Goal: Communication & Community: Answer question/provide support

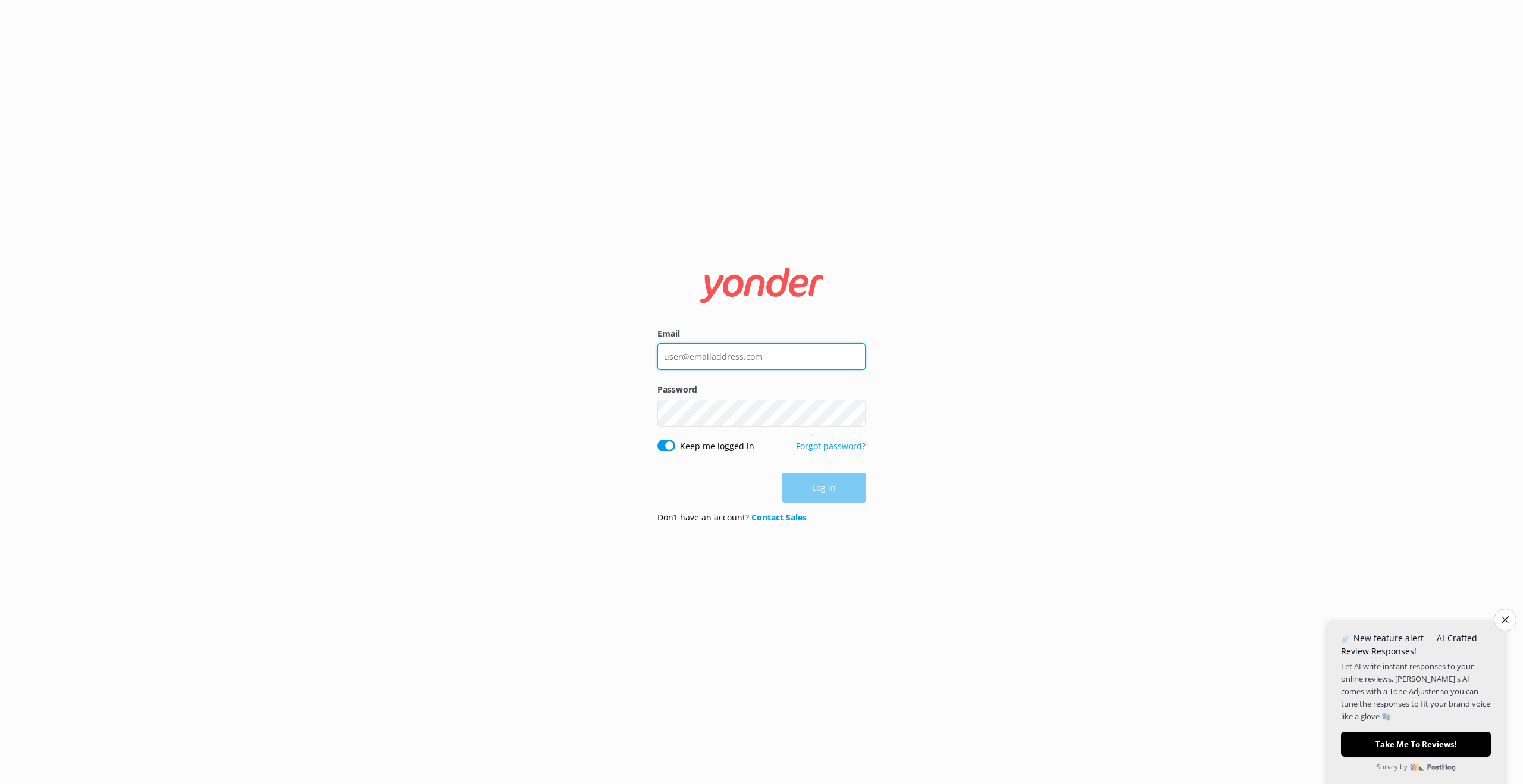
type input "[EMAIL_ADDRESS][DOMAIN_NAME]"
click at [827, 488] on button "Log in" at bounding box center [824, 488] width 83 height 30
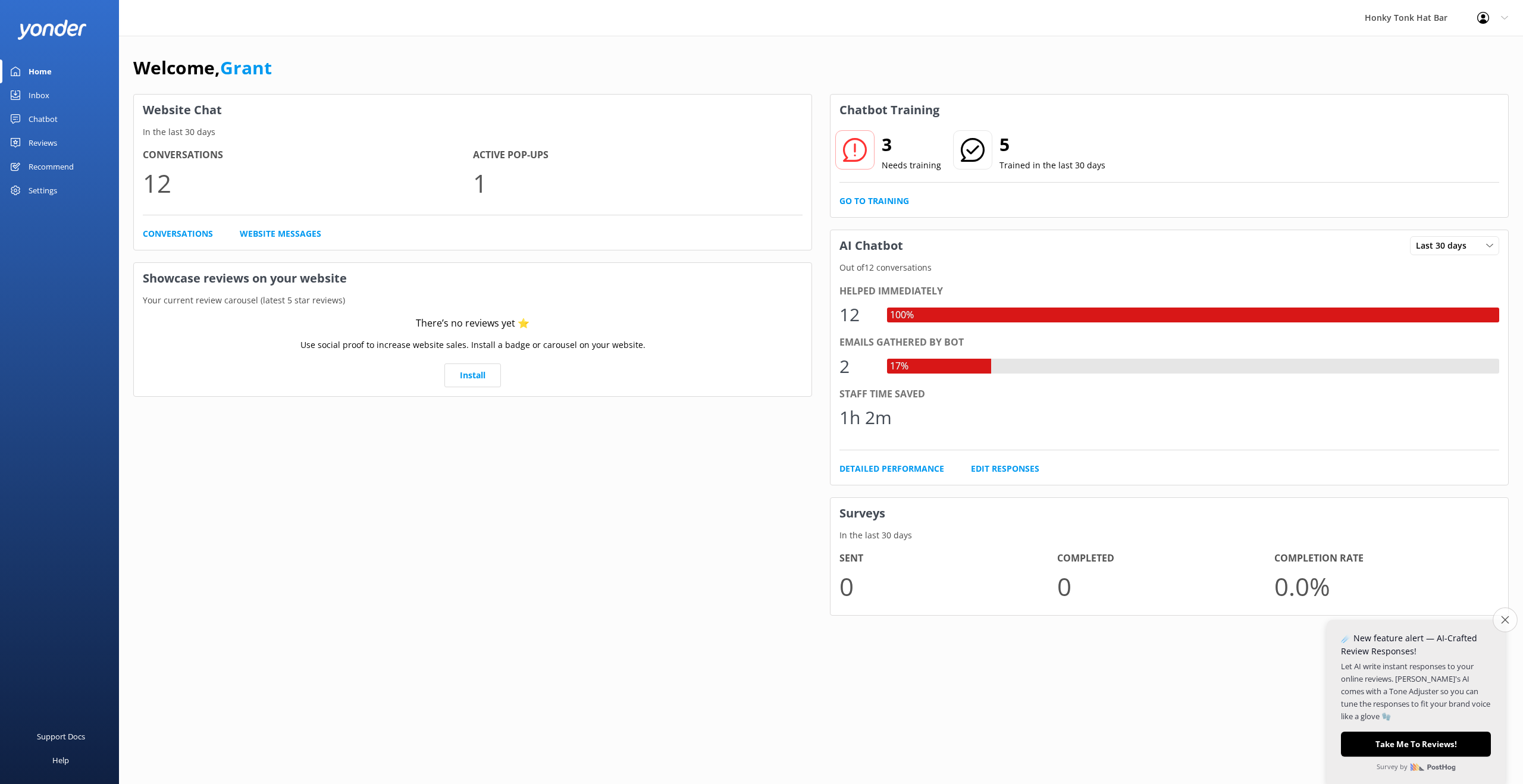
click at [1504, 619] on icon "Close survey" at bounding box center [1505, 619] width 7 height 7
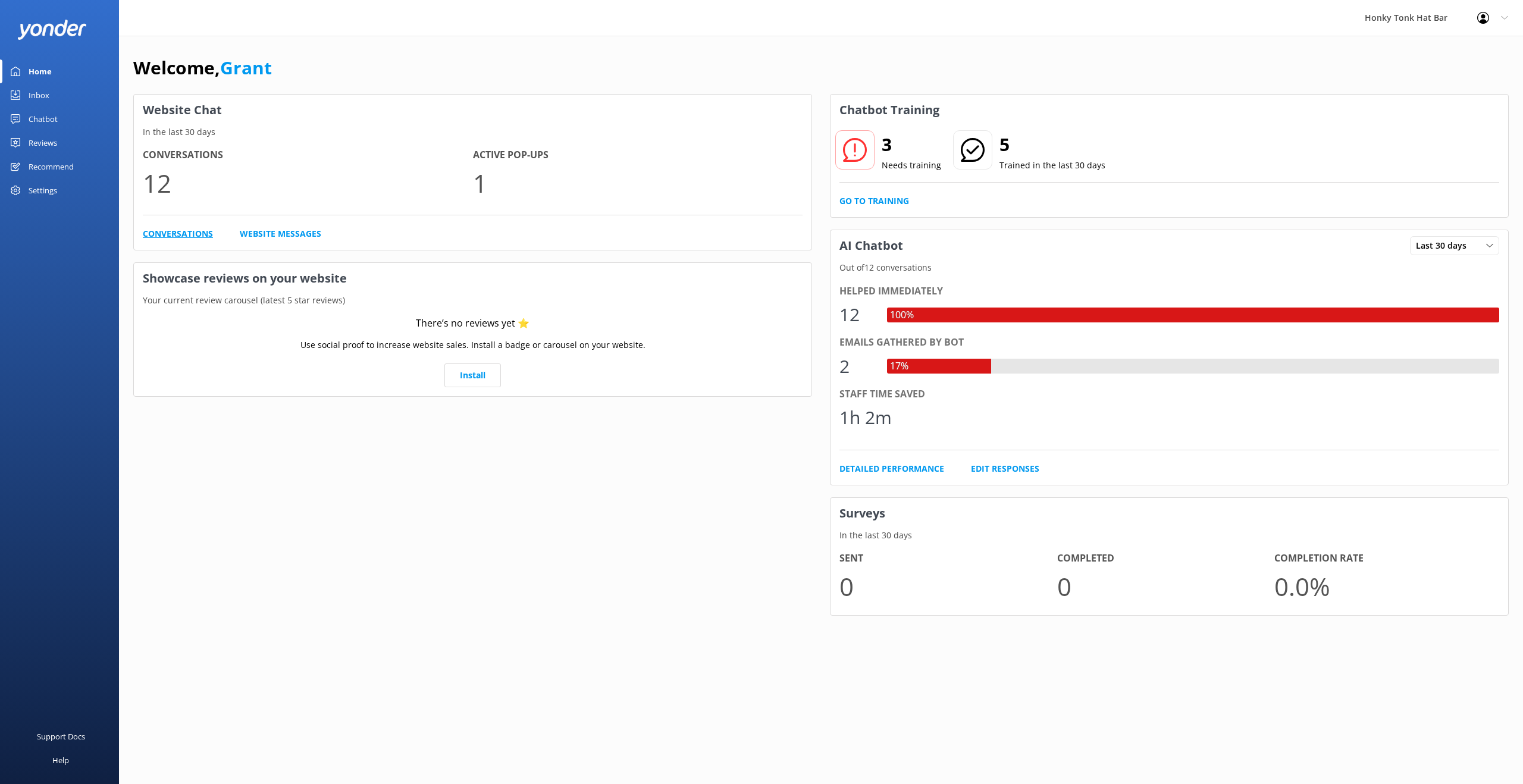
click at [179, 236] on link "Conversations" at bounding box center [177, 234] width 70 height 13
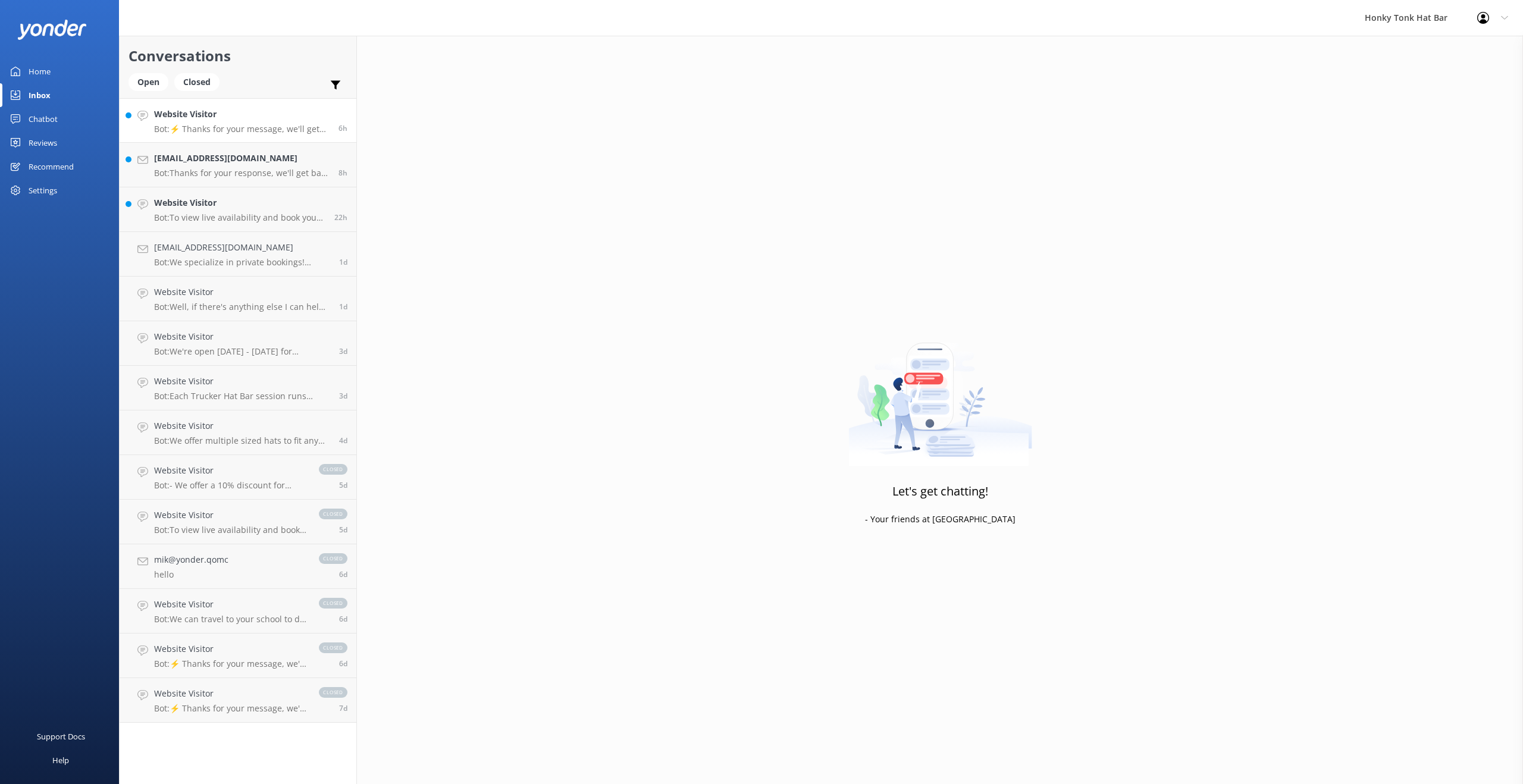
click at [241, 125] on p "Bot: ⚡ Thanks for your message, we'll get back to you as soon as we can. You're…" at bounding box center [242, 129] width 176 height 10
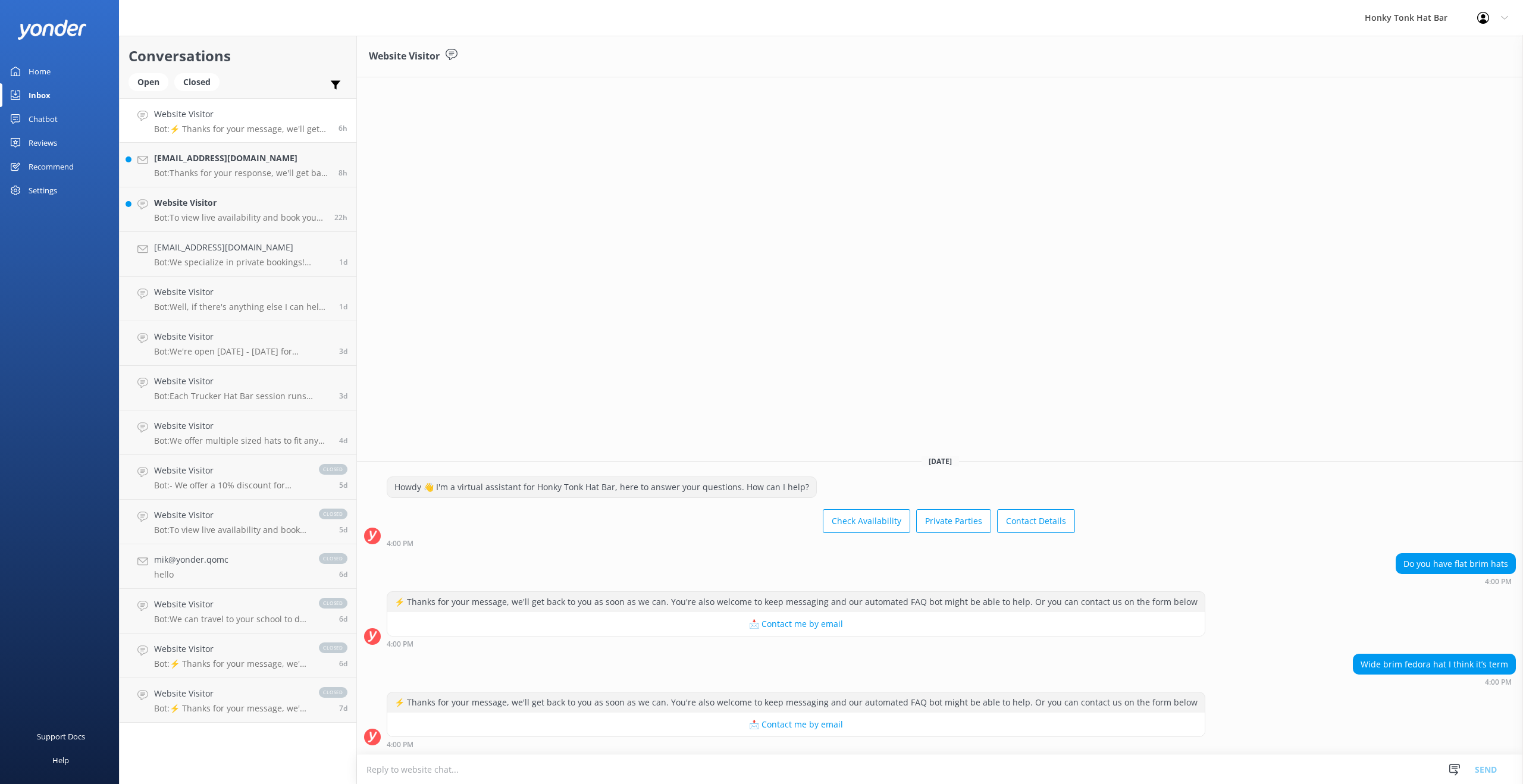
click at [40, 118] on div "Chatbot" at bounding box center [43, 119] width 29 height 24
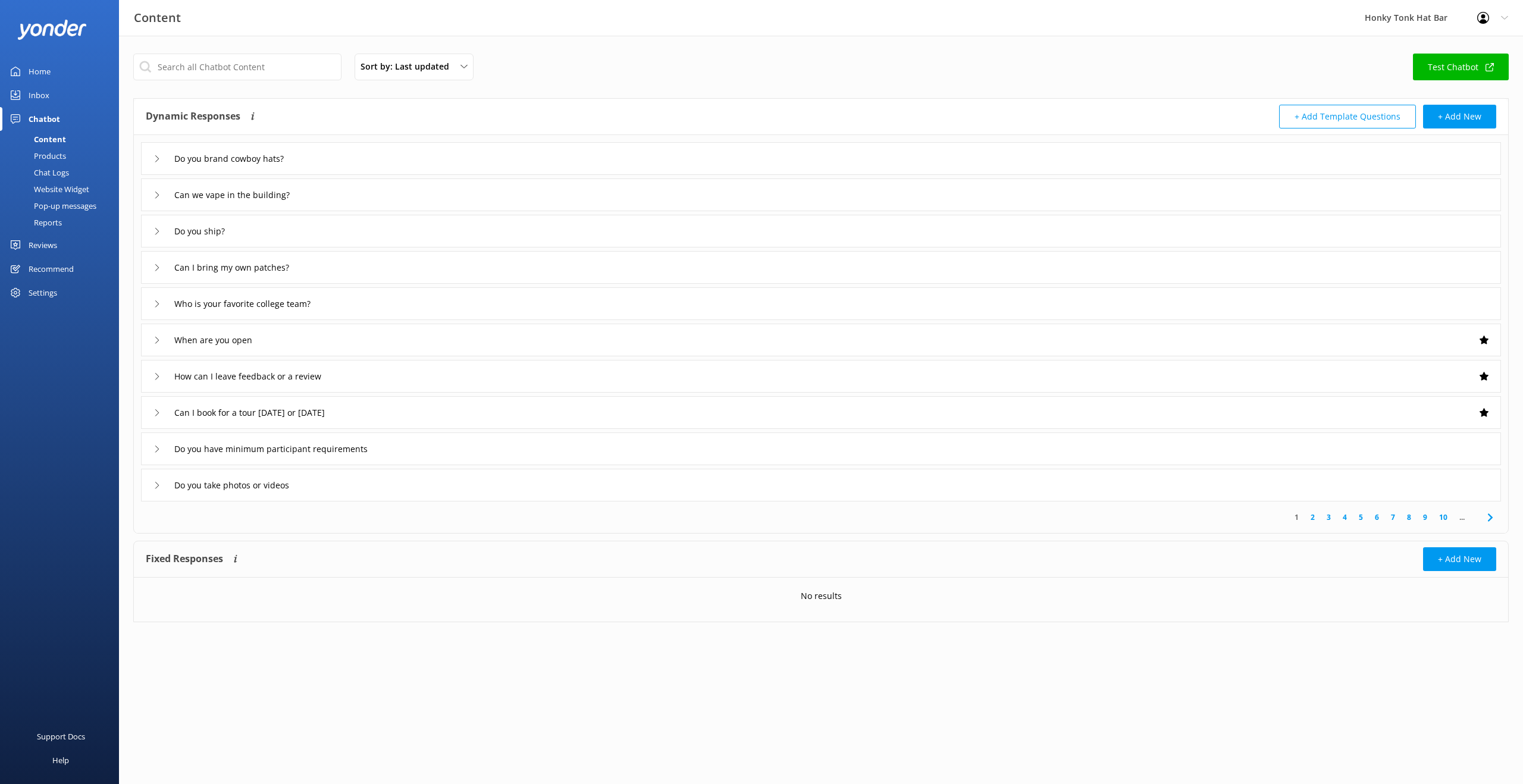
click at [57, 174] on div "Chat Logs" at bounding box center [38, 172] width 62 height 17
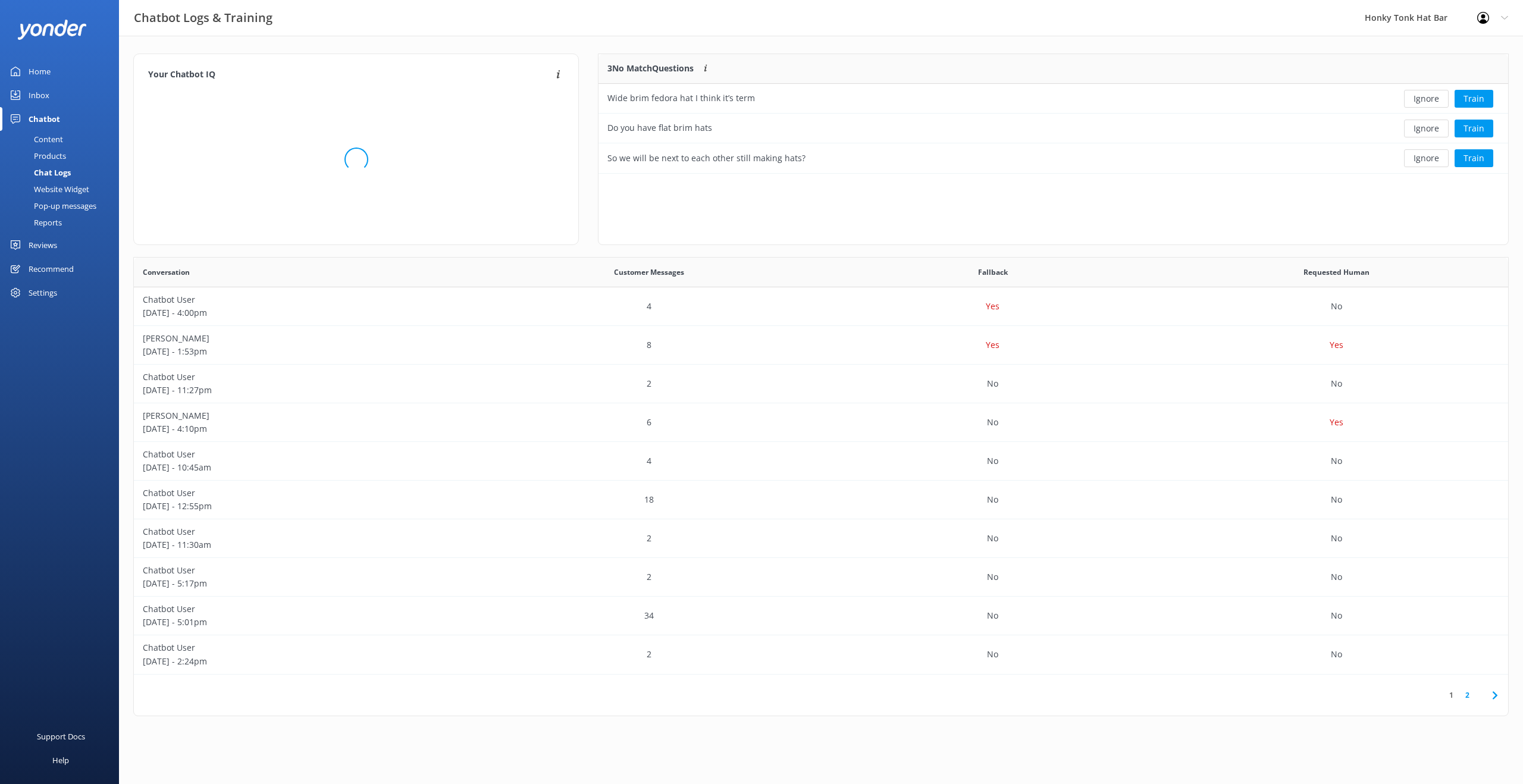
scroll to position [408, 1365]
click at [1470, 154] on button "Train" at bounding box center [1474, 158] width 38 height 18
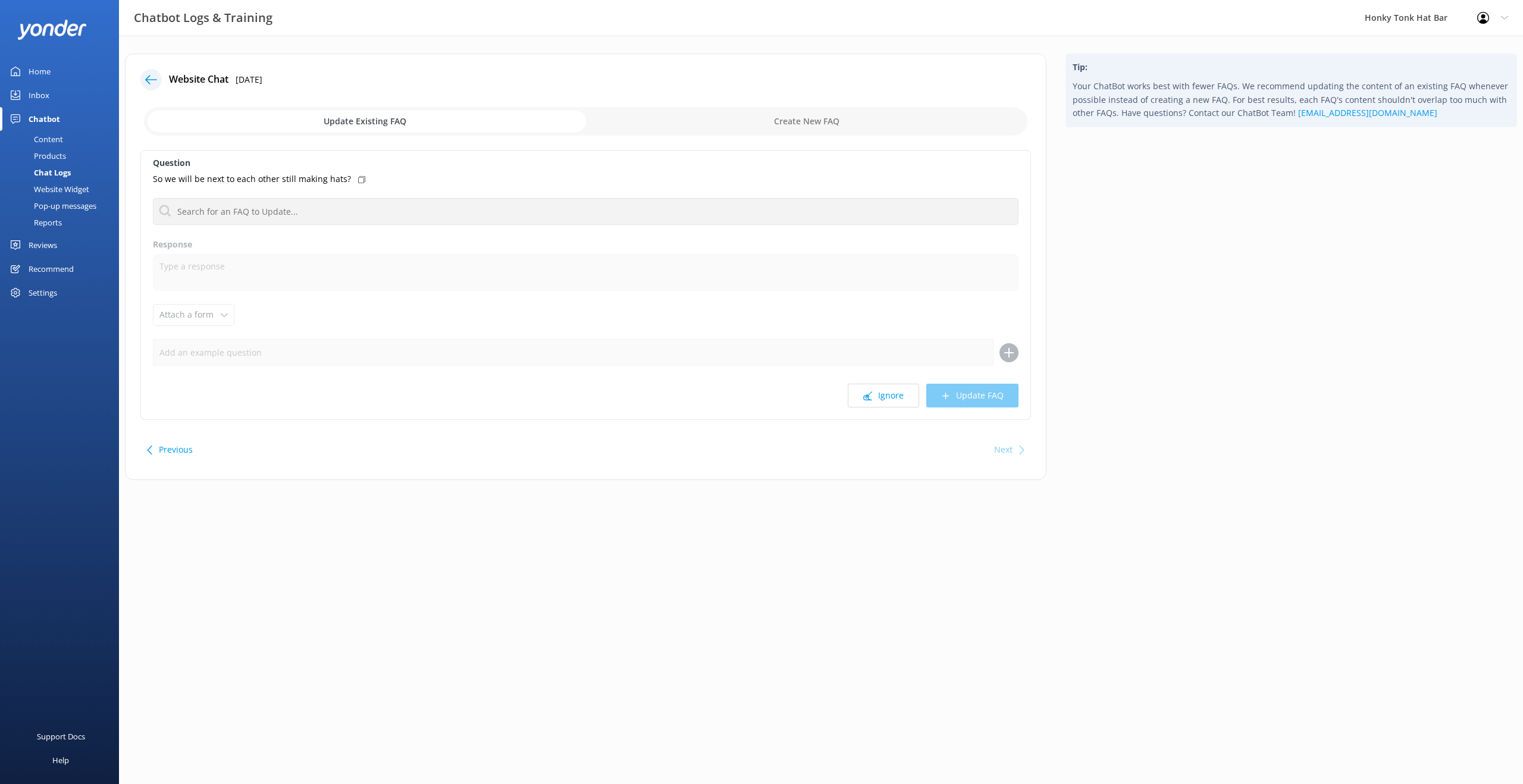
click at [726, 120] on input "checkbox" at bounding box center [586, 121] width 883 height 29
checkbox input "true"
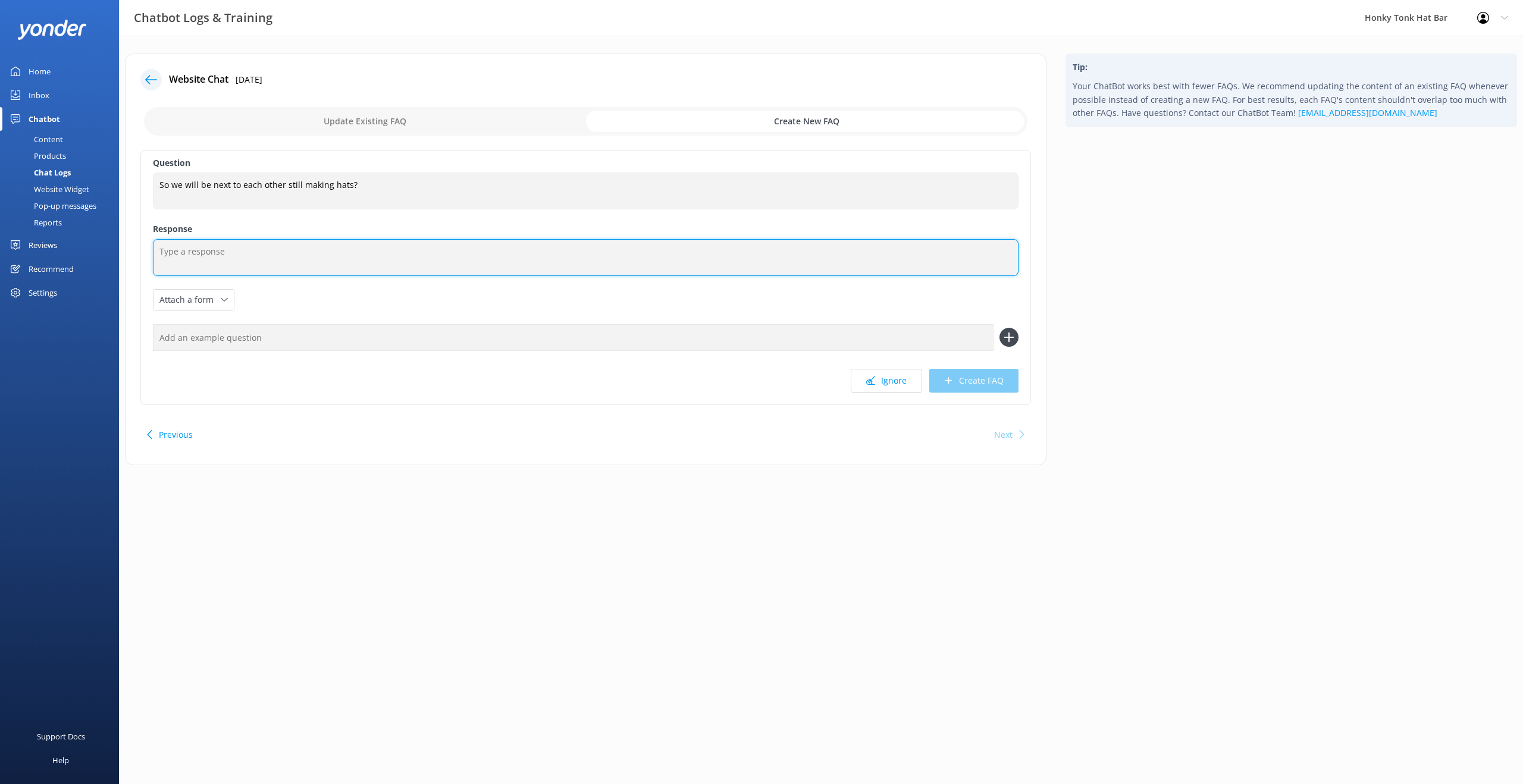
click at [196, 253] on textarea at bounding box center [586, 258] width 866 height 37
type textarea "Yes, when you book a hat bar appointment you will next to each other making cus…"
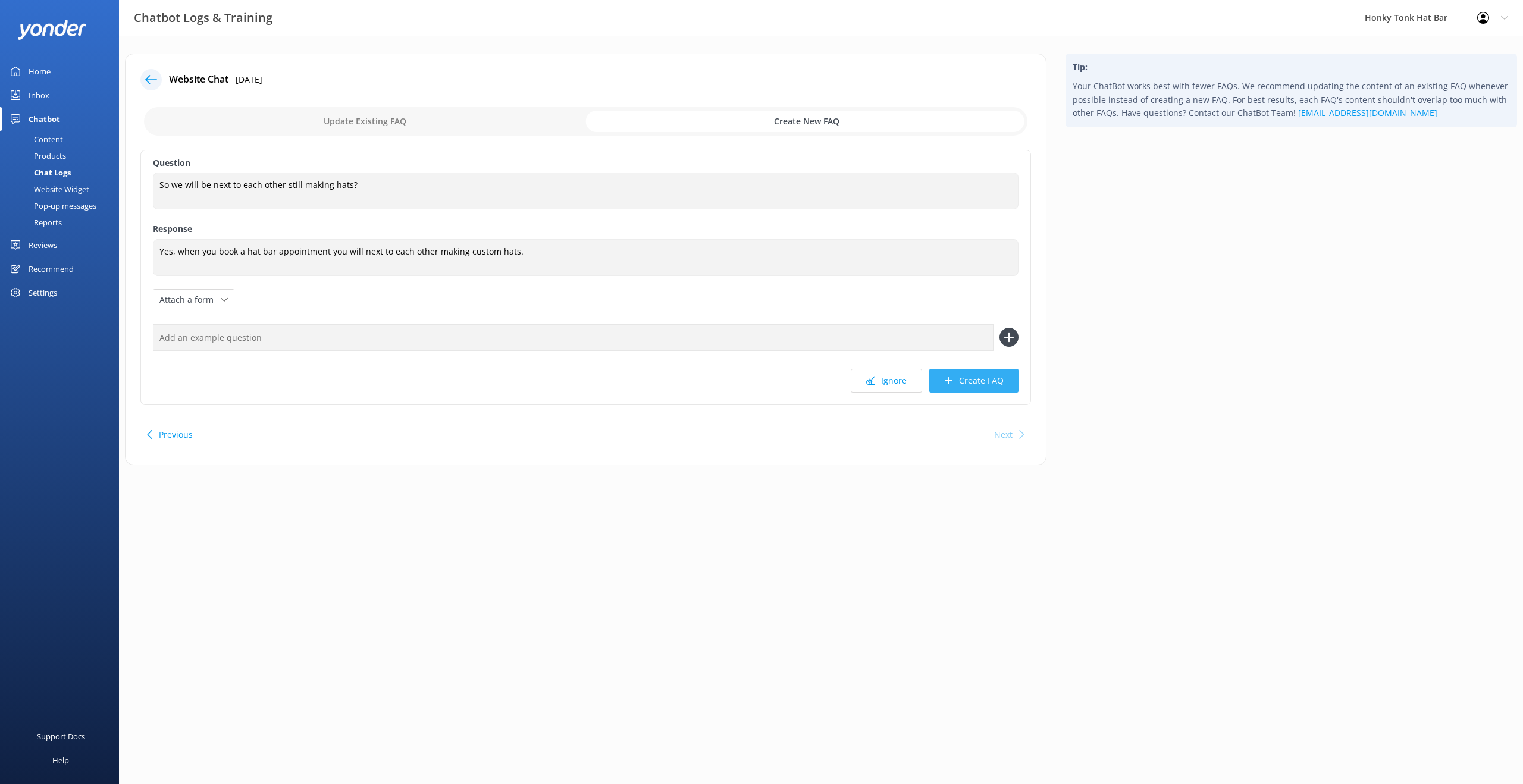
click at [983, 384] on button "Create FAQ" at bounding box center [973, 380] width 89 height 24
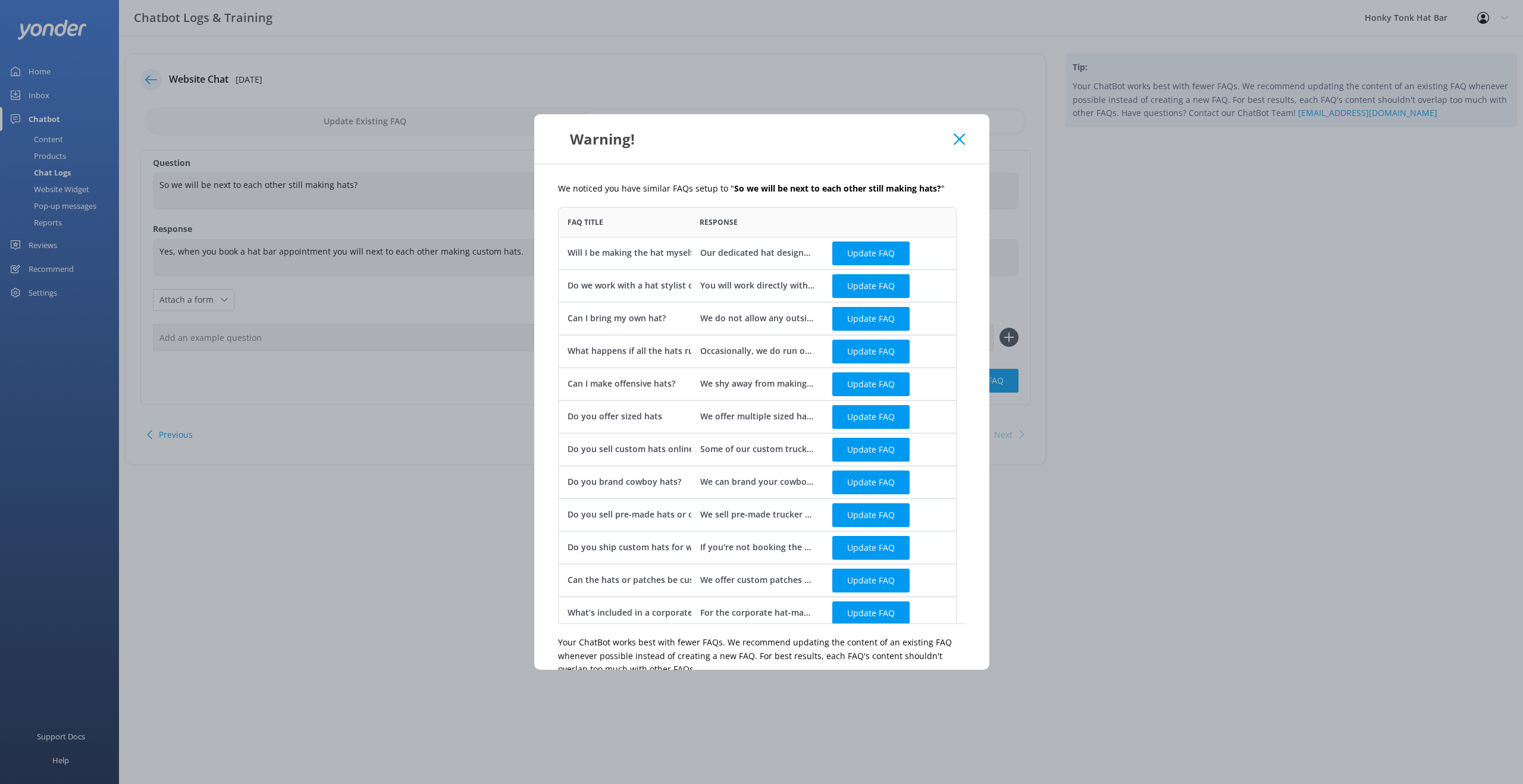
click at [962, 134] on icon at bounding box center [959, 139] width 11 height 12
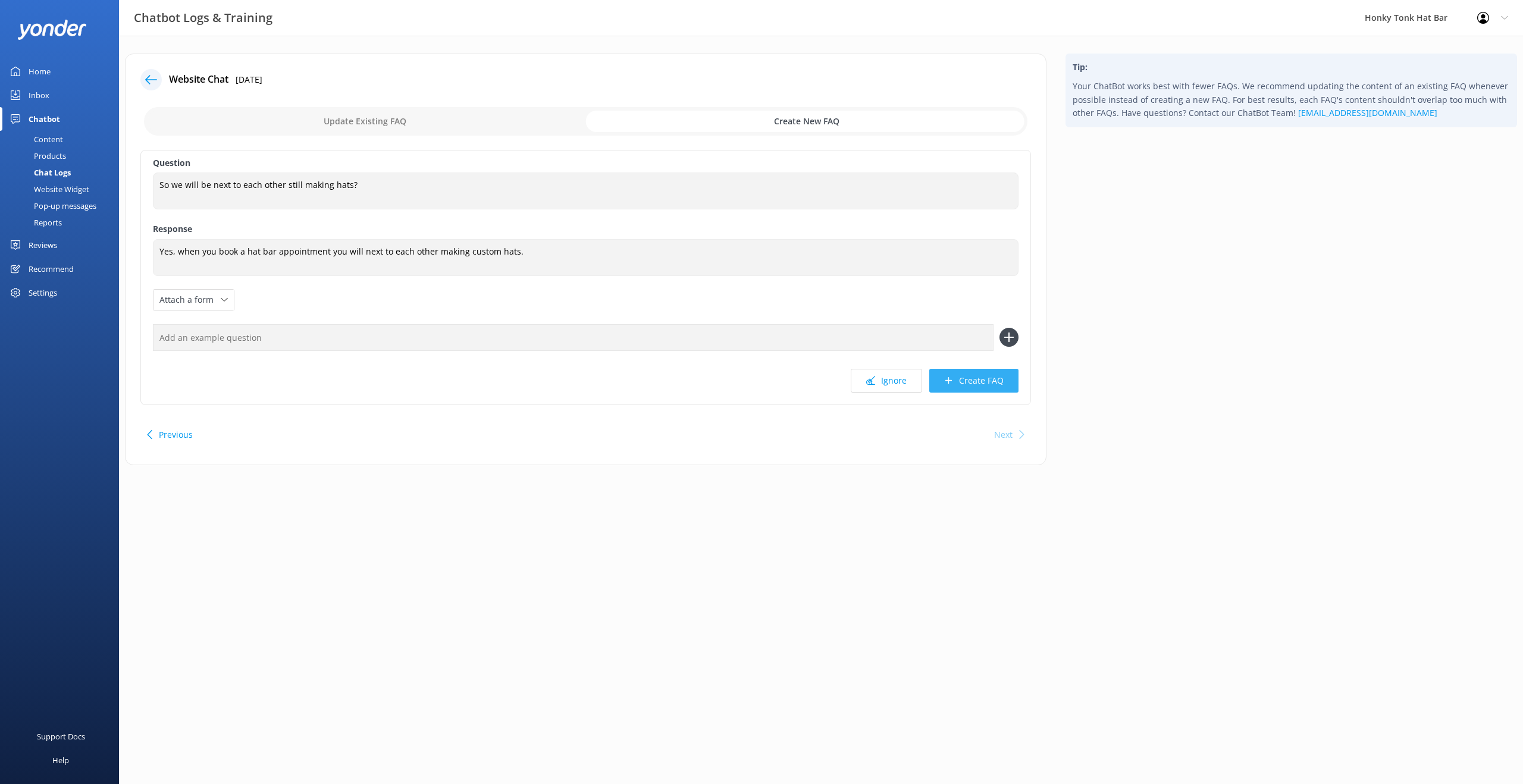
click at [990, 385] on button "Create FAQ" at bounding box center [973, 380] width 89 height 24
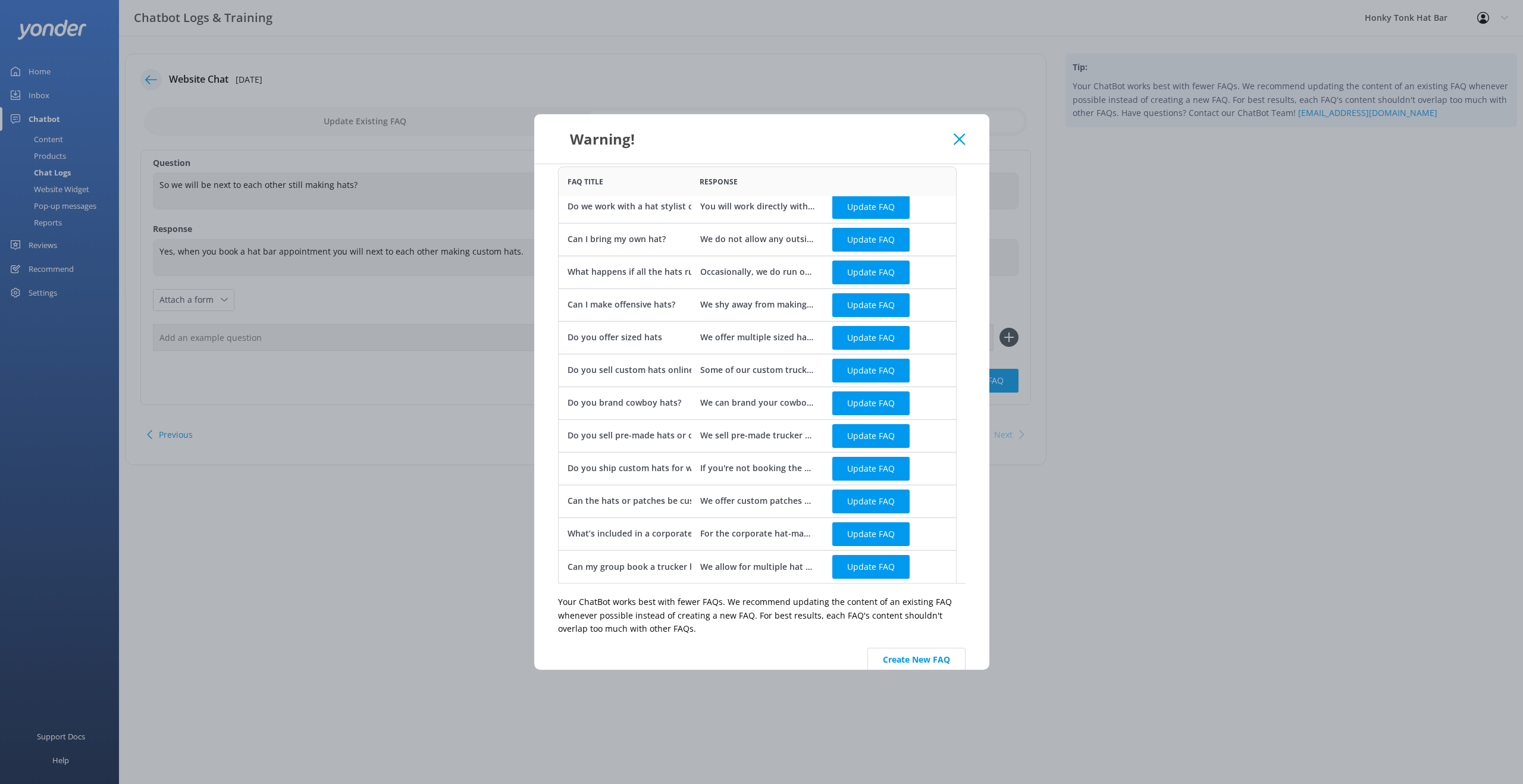
scroll to position [60, 0]
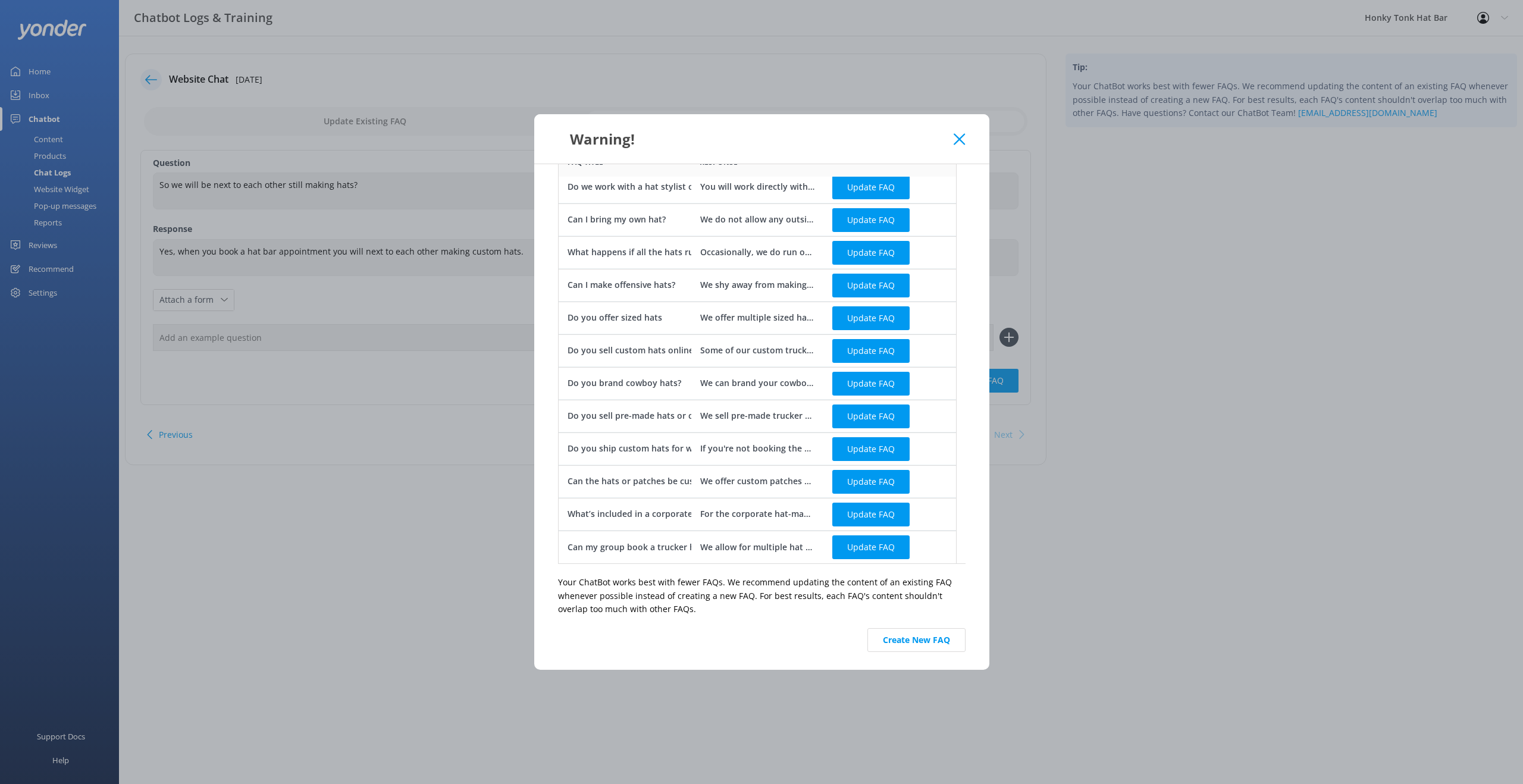
click at [920, 639] on button "Create New FAQ" at bounding box center [916, 640] width 98 height 24
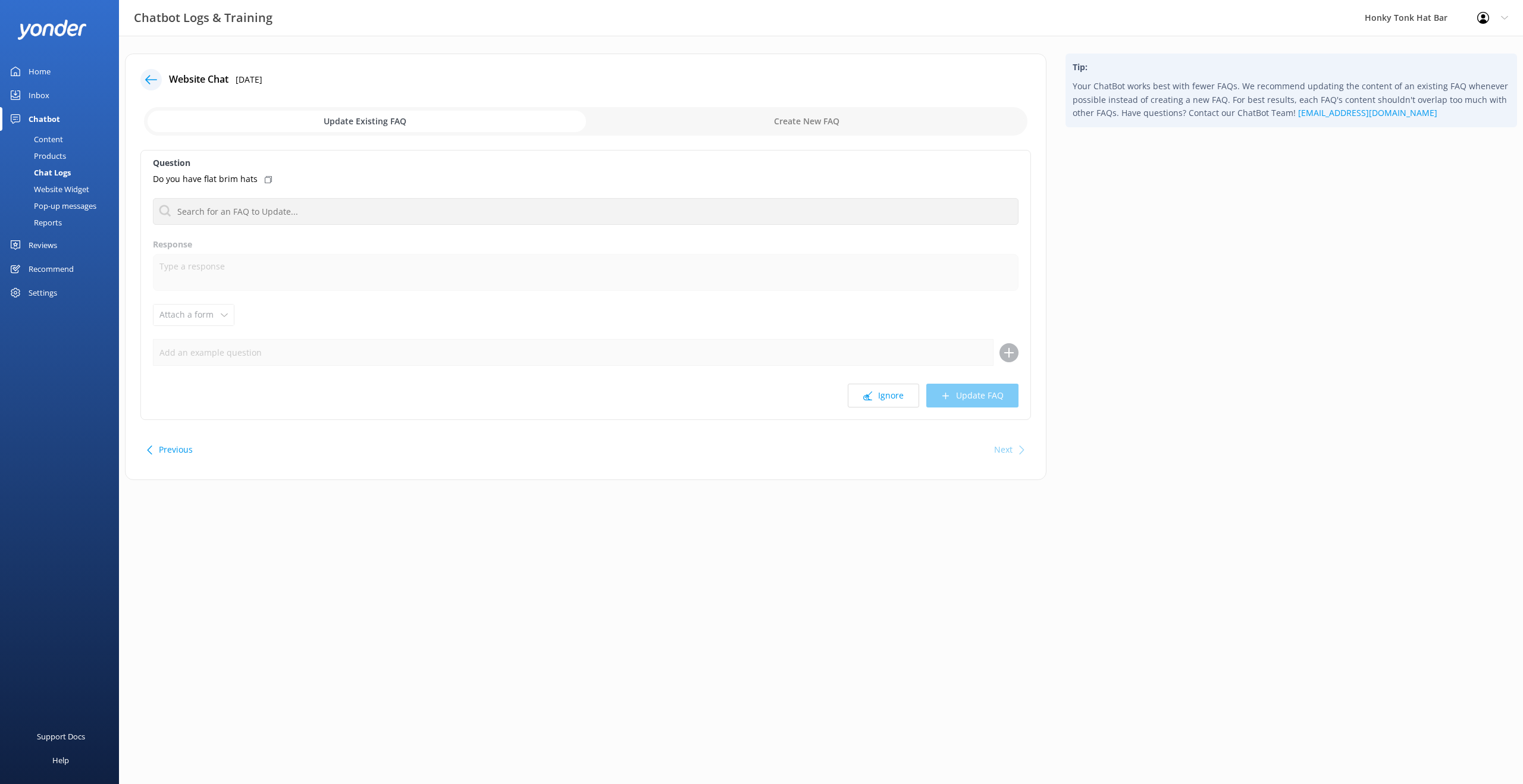
click at [61, 173] on div "Chat Logs" at bounding box center [39, 172] width 64 height 17
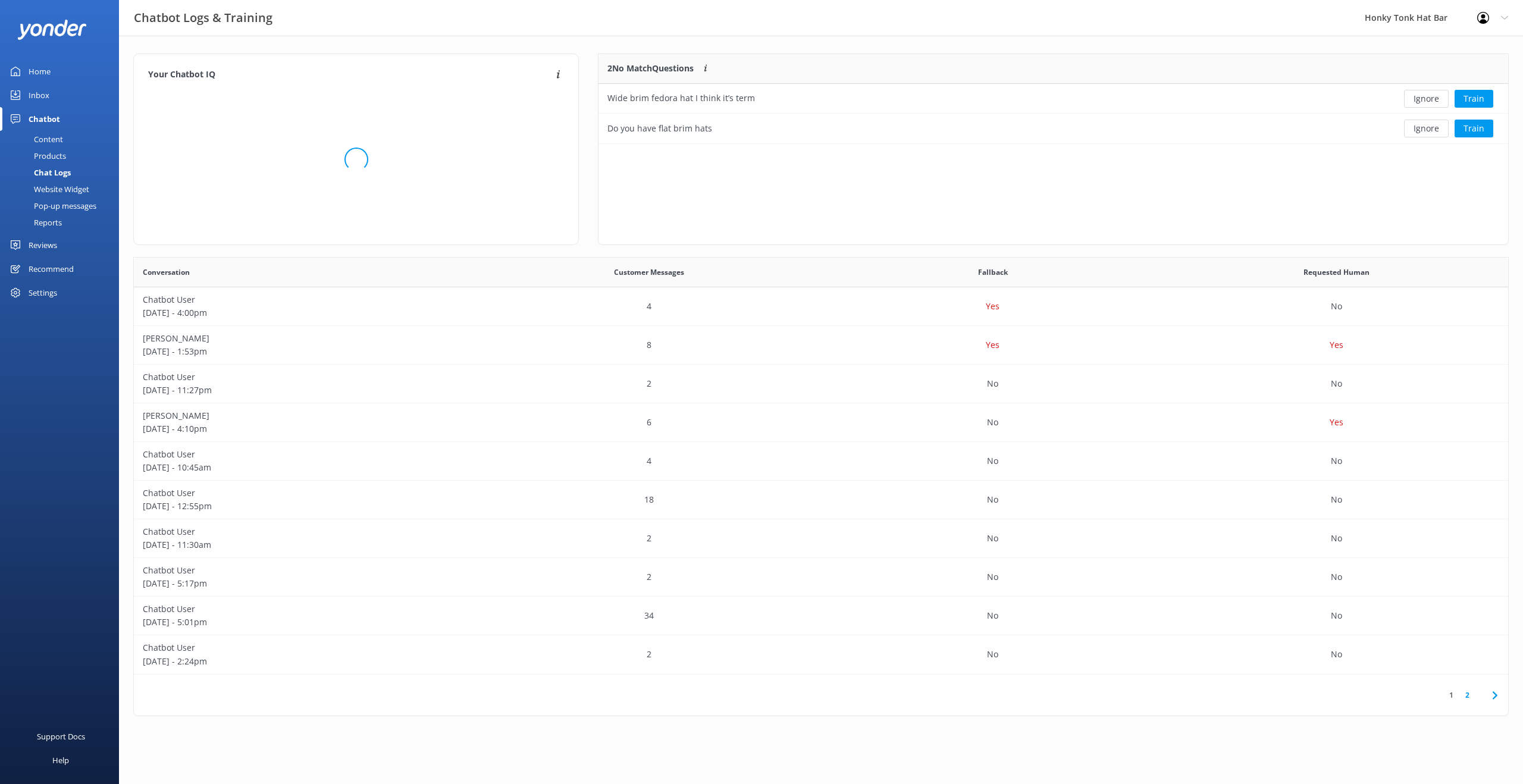
scroll to position [81, 900]
click at [1474, 97] on button "Train" at bounding box center [1474, 99] width 38 height 18
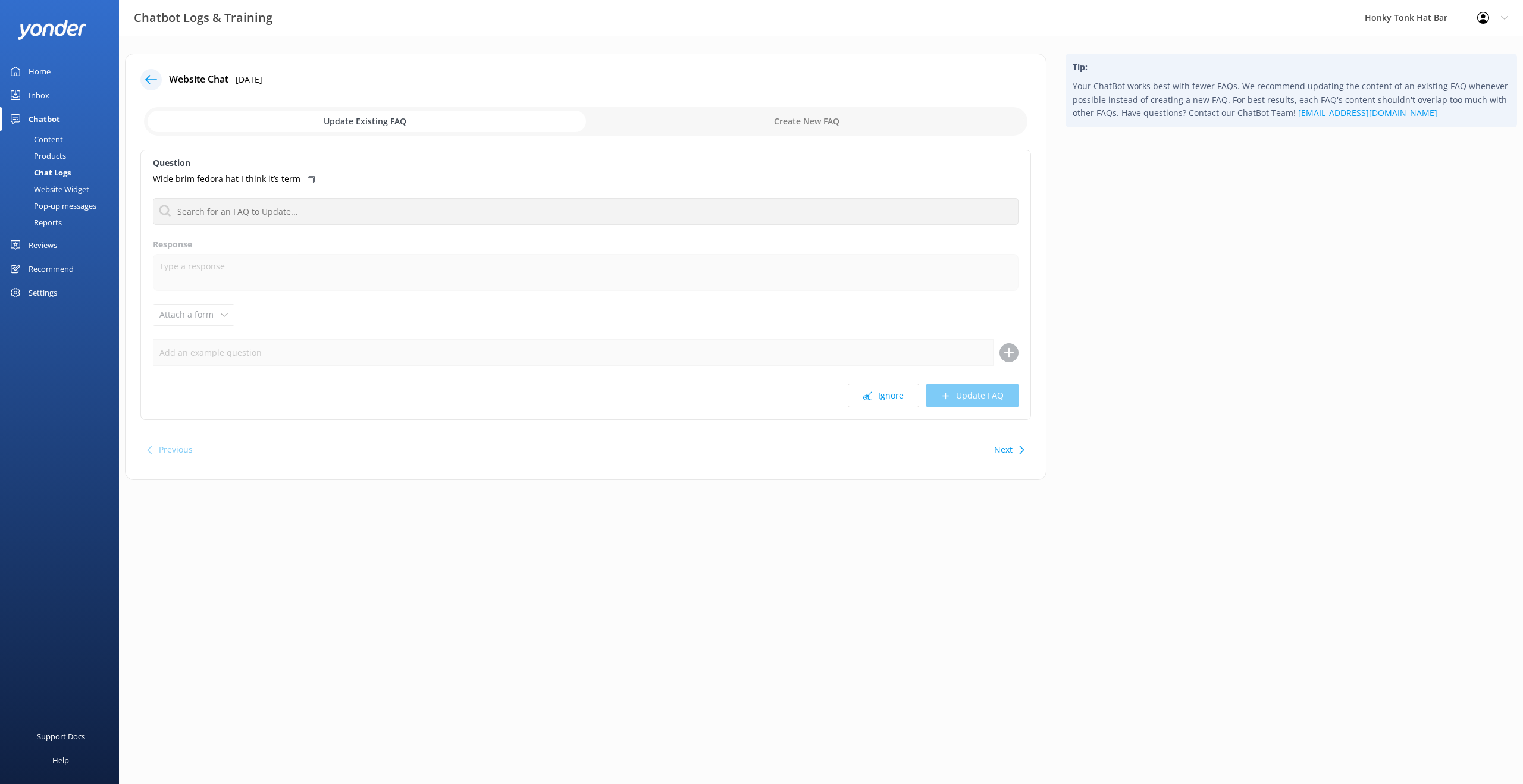
click at [784, 125] on input "checkbox" at bounding box center [586, 121] width 883 height 29
checkbox input "true"
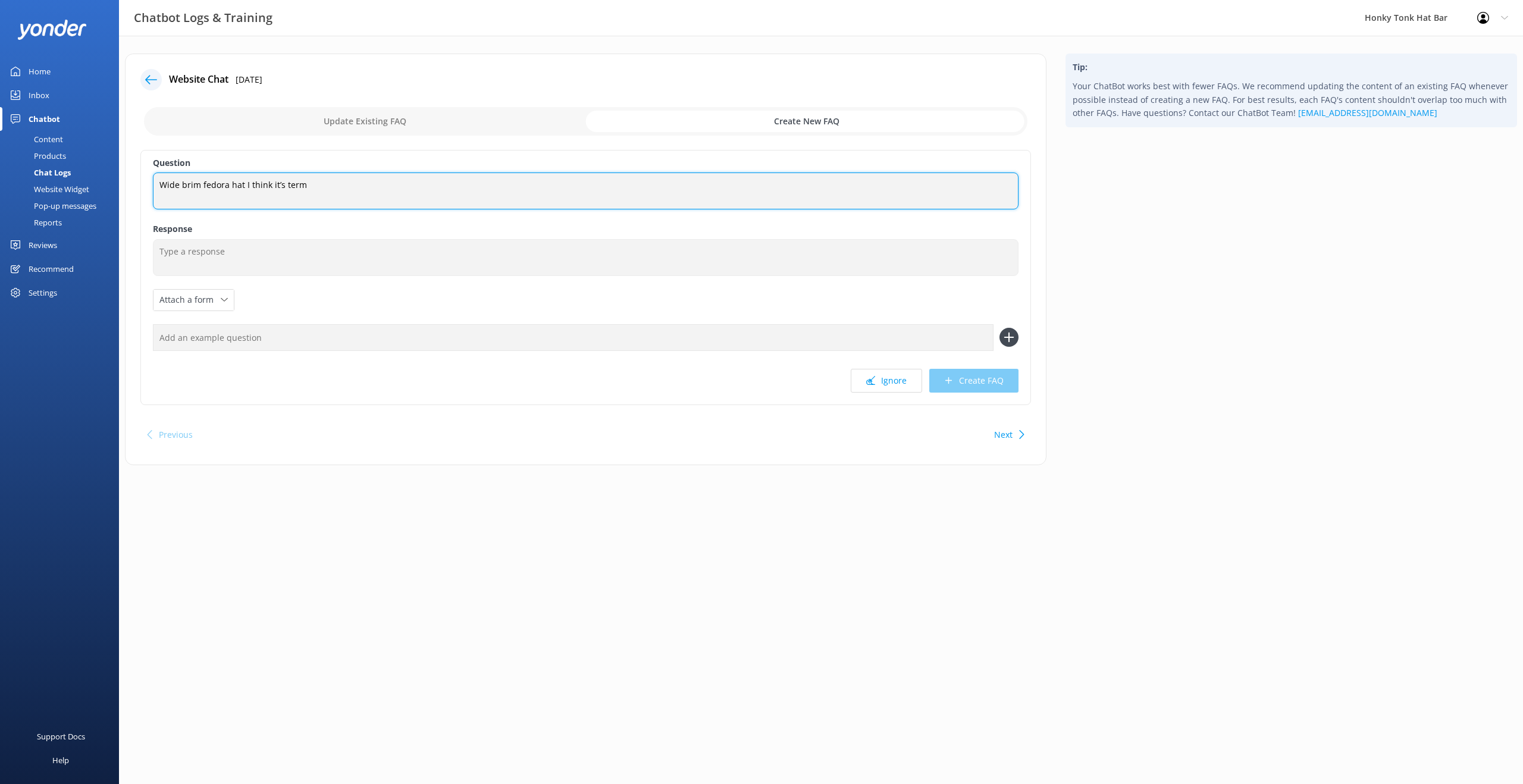
click at [324, 186] on textarea "Wide brim fedora hat I think it’s term" at bounding box center [586, 191] width 866 height 37
drag, startPoint x: 309, startPoint y: 188, endPoint x: 128, endPoint y: 181, distance: 181.1
click at [128, 181] on div "Website Chat [DATE] Update Existing FAQ Create New FAQ Question Wide brim fedor…" at bounding box center [586, 258] width 922 height 411
type textarea "Do you have a wide brim fedora?"
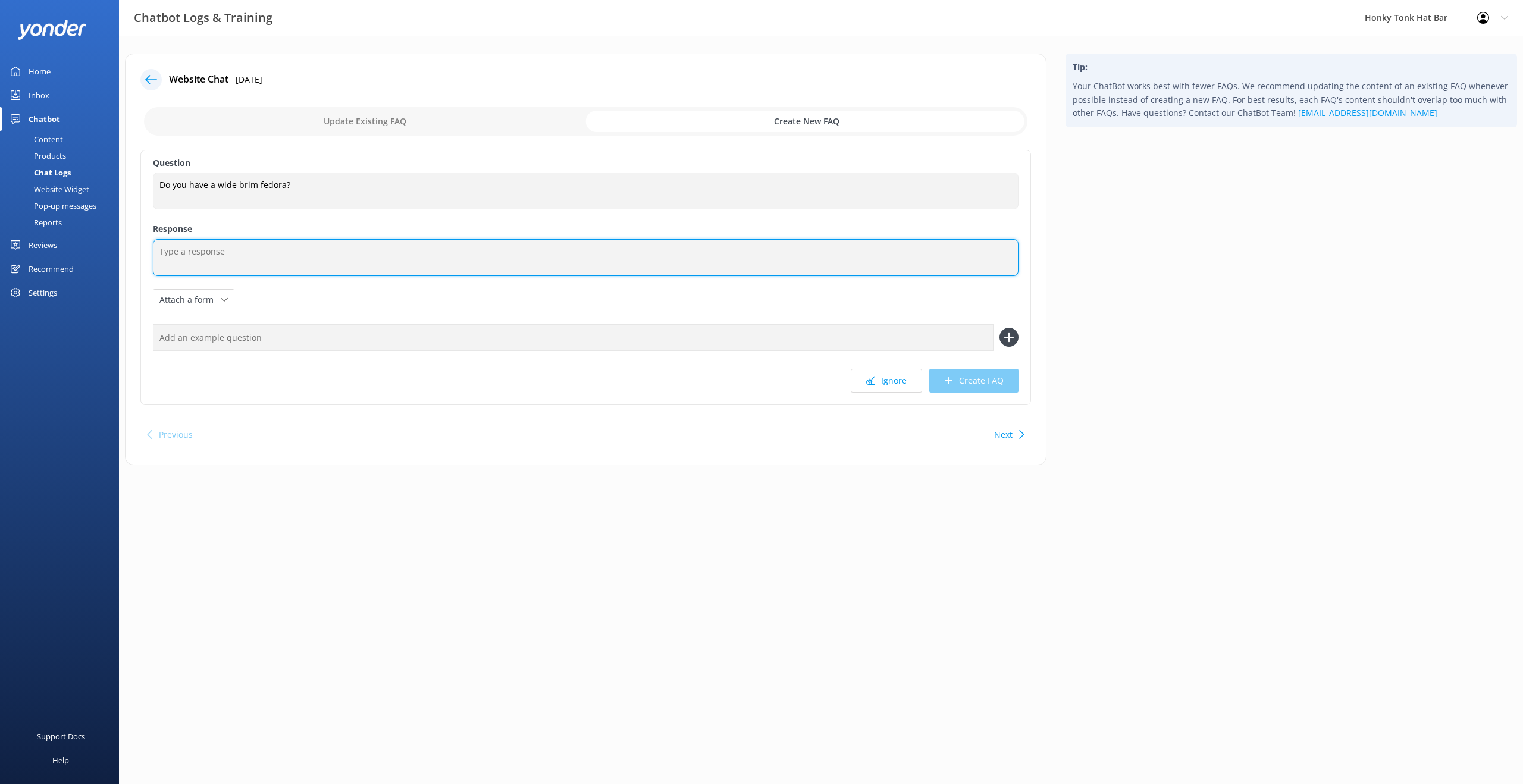
click at [200, 258] on textarea at bounding box center [586, 258] width 866 height 37
type textarea "No, we currently do not have a wide brim fedora."
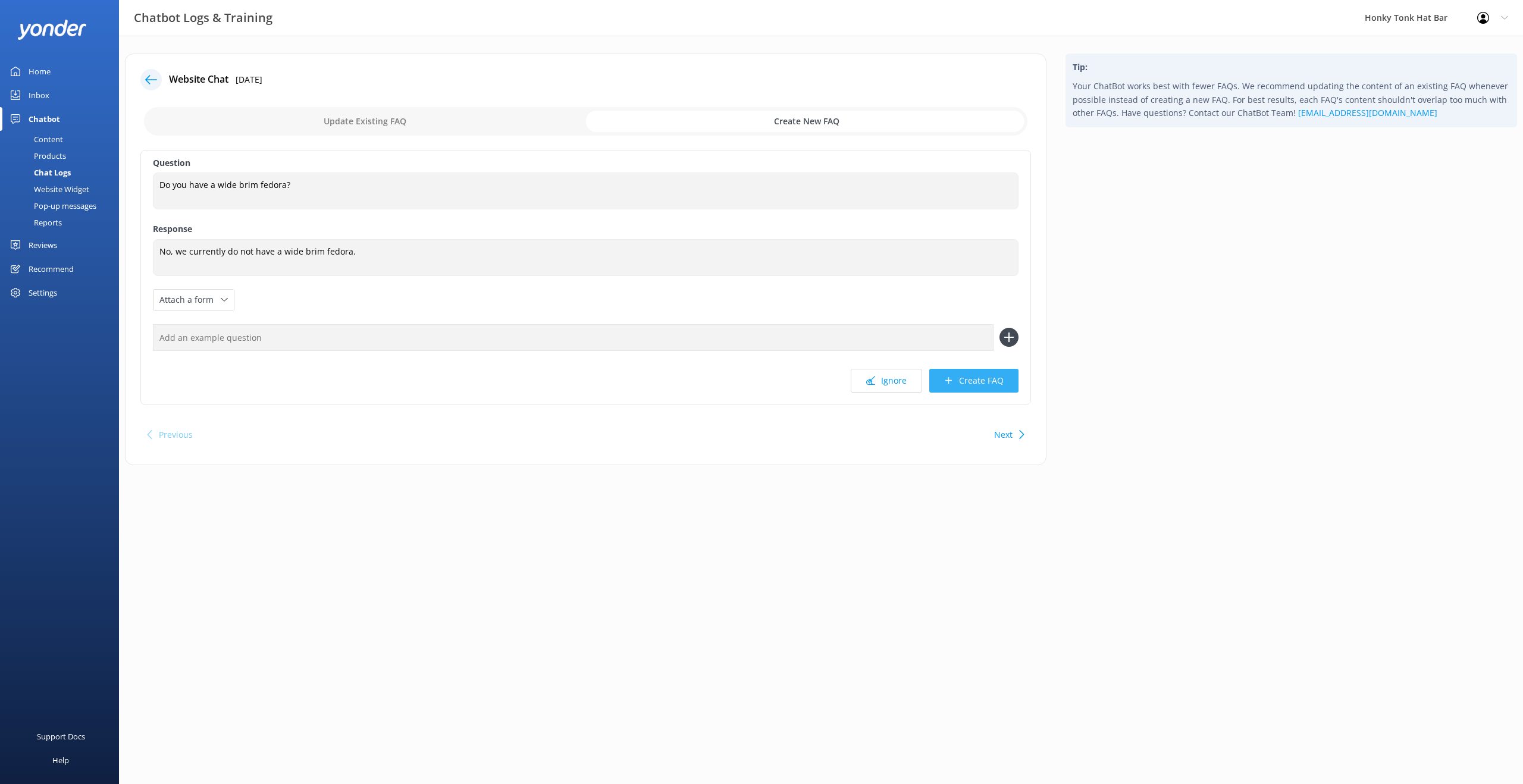
click at [983, 379] on button "Create FAQ" at bounding box center [973, 380] width 89 height 24
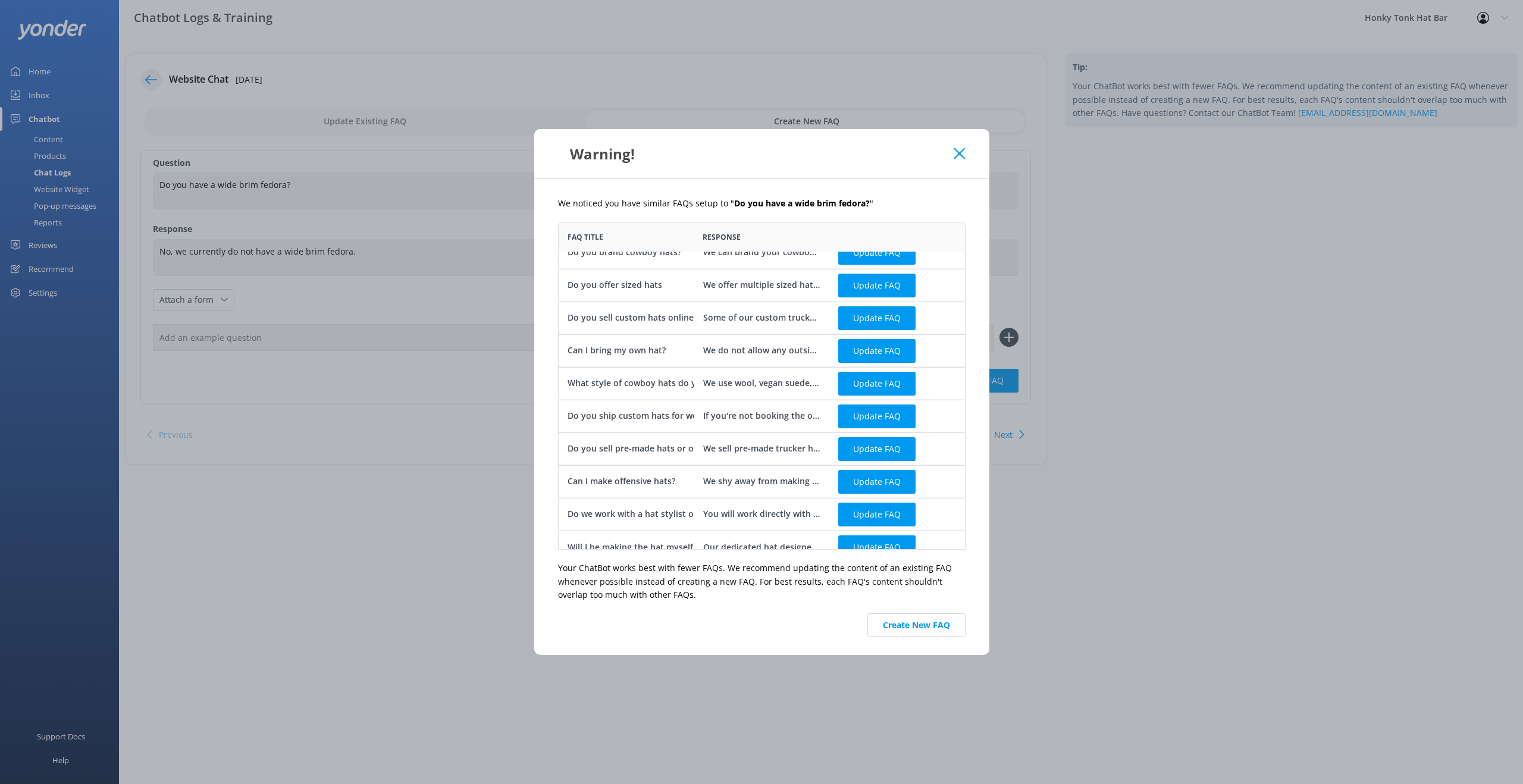
scroll to position [30, 0]
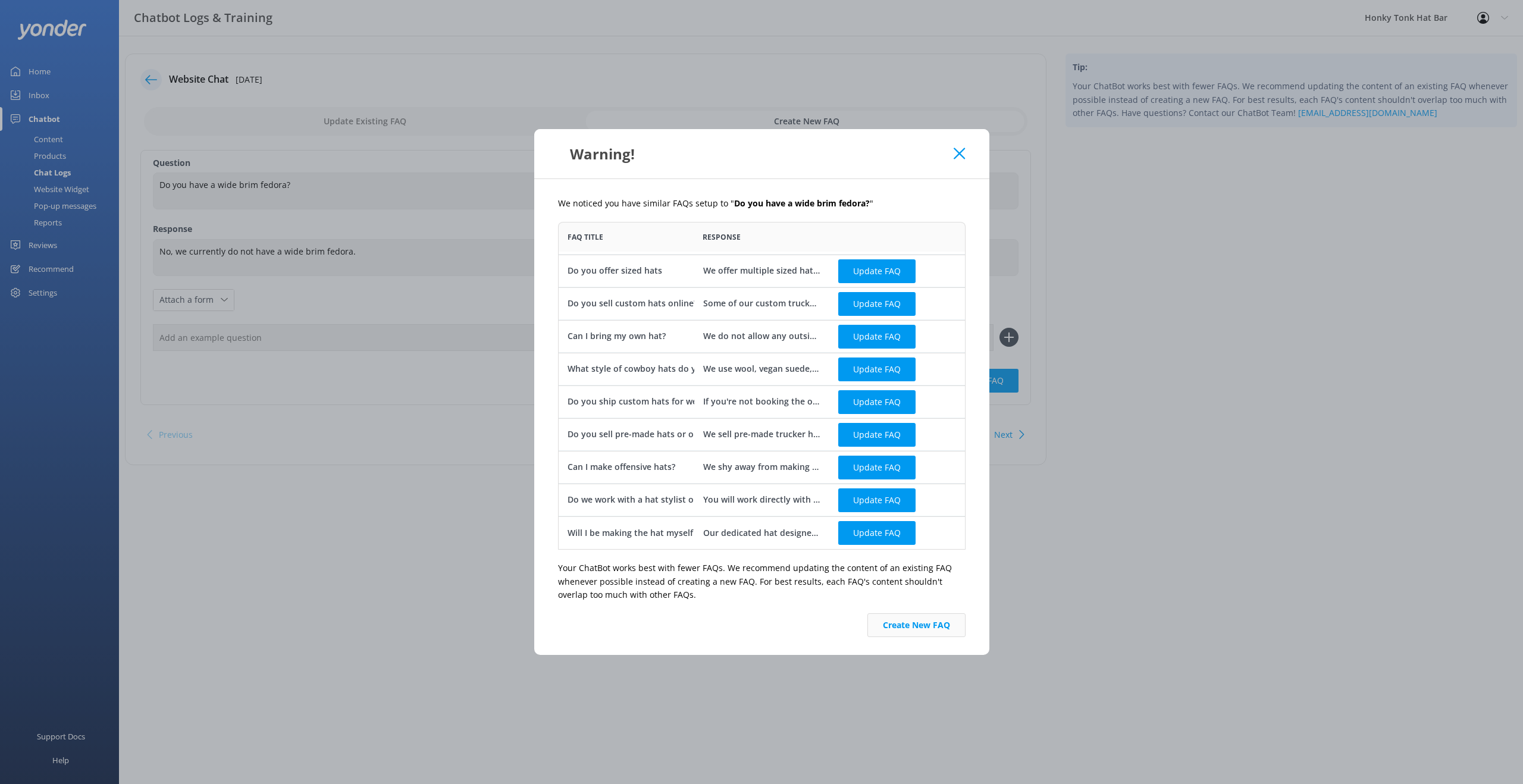
click at [940, 628] on button "Create New FAQ" at bounding box center [916, 625] width 98 height 24
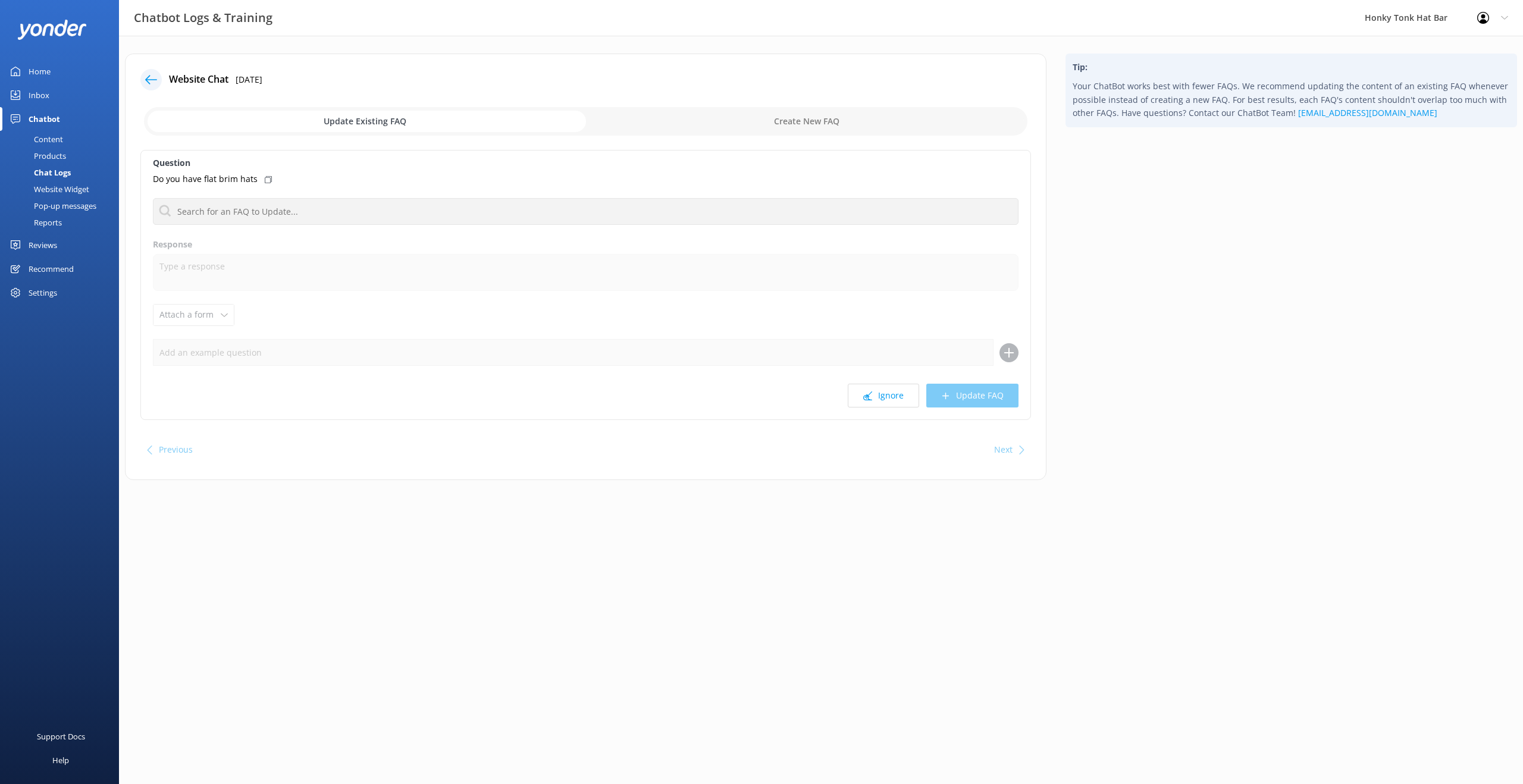
click at [58, 175] on div "Chat Logs" at bounding box center [39, 172] width 64 height 17
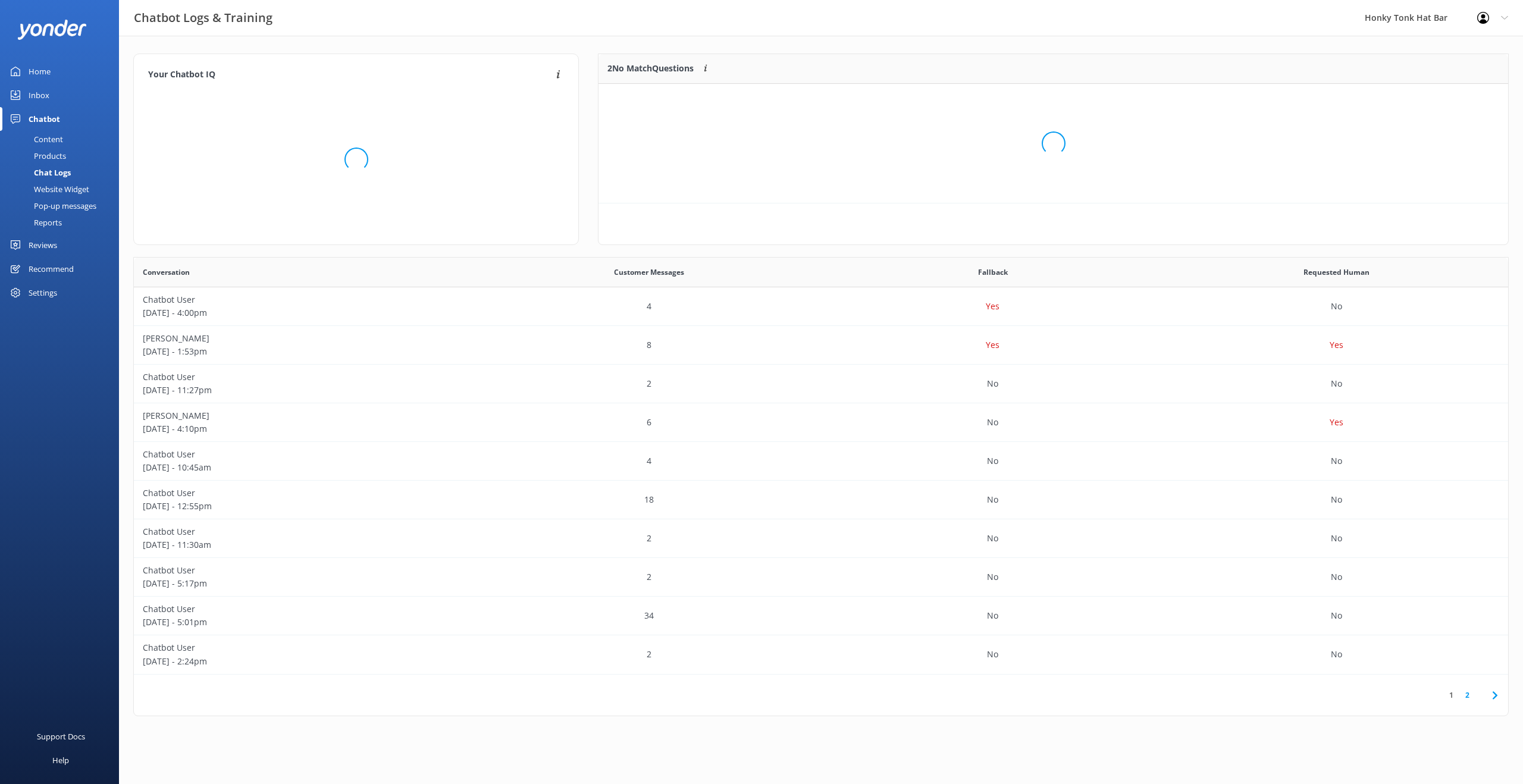
scroll to position [51, 900]
click at [1432, 103] on button "Ignore" at bounding box center [1426, 99] width 44 height 18
click at [31, 95] on div "Inbox" at bounding box center [39, 95] width 21 height 24
